Goal: Transaction & Acquisition: Purchase product/service

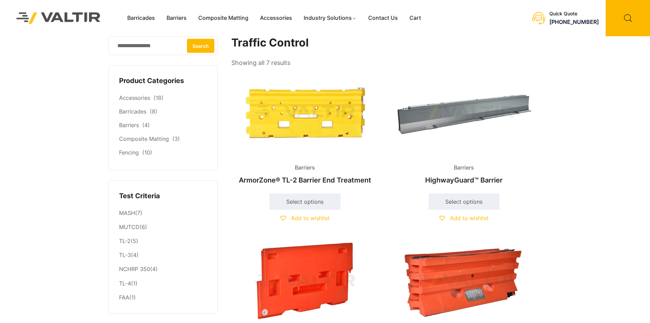
click at [433, 125] on img at bounding box center [464, 112] width 147 height 88
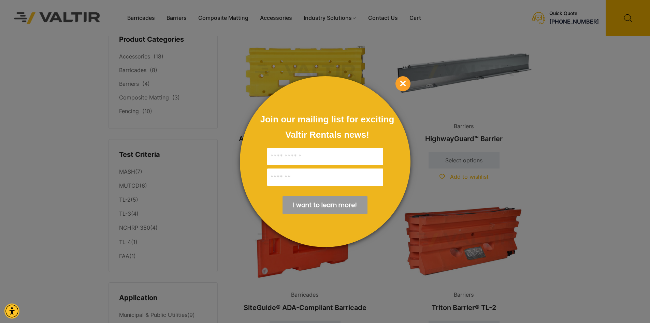
scroll to position [137, 0]
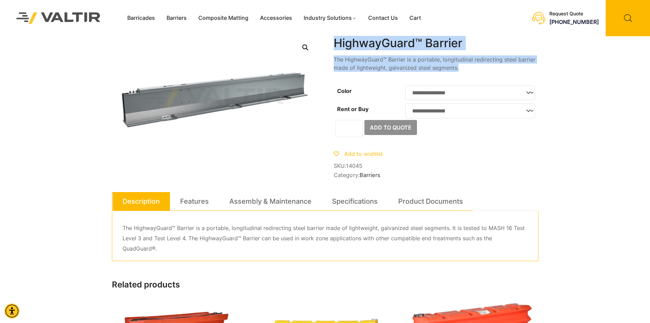
drag, startPoint x: 374, startPoint y: 62, endPoint x: 301, endPoint y: 56, distance: 72.6
click at [301, 56] on div "**********" at bounding box center [325, 252] width 427 height 432
click at [492, 55] on p "The HighwayGuard™ Barrier is a portable, longitudinal redirecting steel barrier…" at bounding box center [436, 63] width 205 height 16
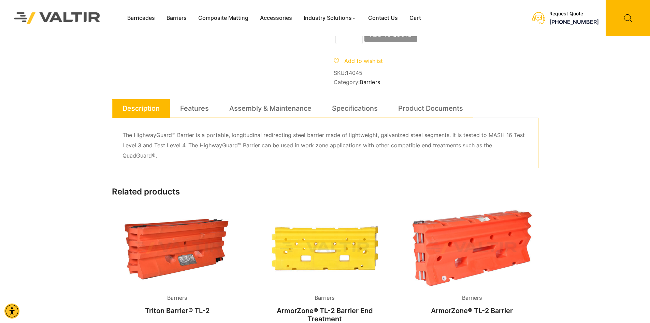
scroll to position [102, 0]
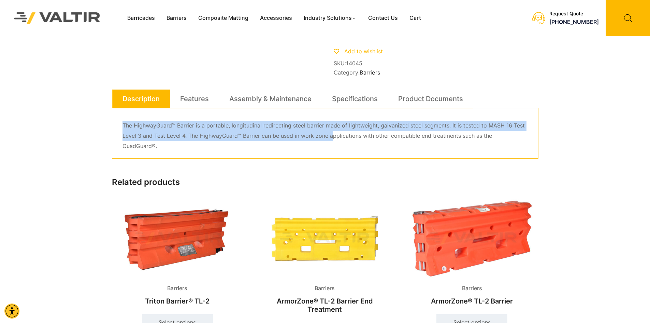
drag, startPoint x: 122, startPoint y: 129, endPoint x: 252, endPoint y: 137, distance: 130.3
click at [252, 137] on body "Skip to main content Enable accessibility for low vision Open the accessibility…" at bounding box center [325, 268] width 650 height 741
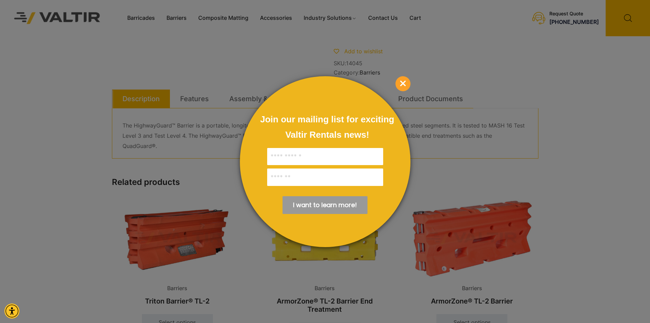
click at [387, 79] on div "Join our mailing list for exciting Valtir Rentals ​news! I want to learn more! …" at bounding box center [325, 161] width 171 height 171
click at [398, 80] on span "×" at bounding box center [403, 83] width 15 height 15
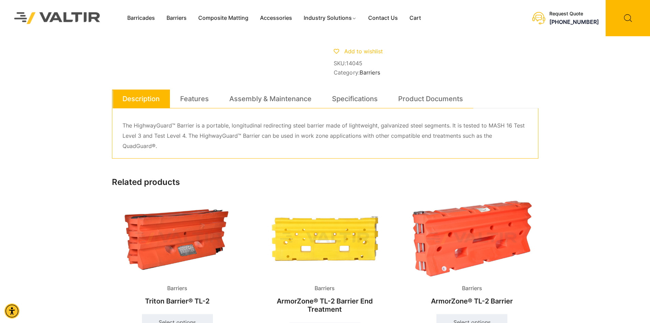
click at [90, 146] on div "Barricades Barriers Composite Matting Accessories Industry Solutions Constructi…" at bounding box center [325, 132] width 650 height 468
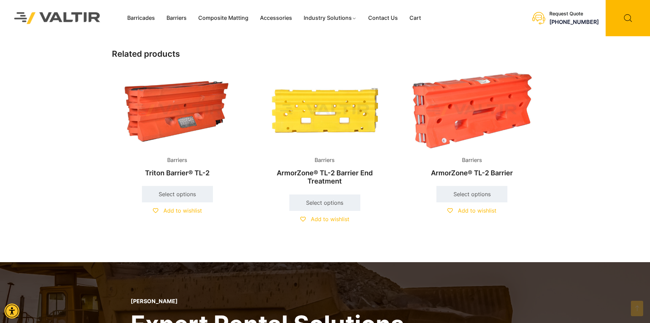
scroll to position [273, 0]
